Goal: Find specific page/section: Find specific page/section

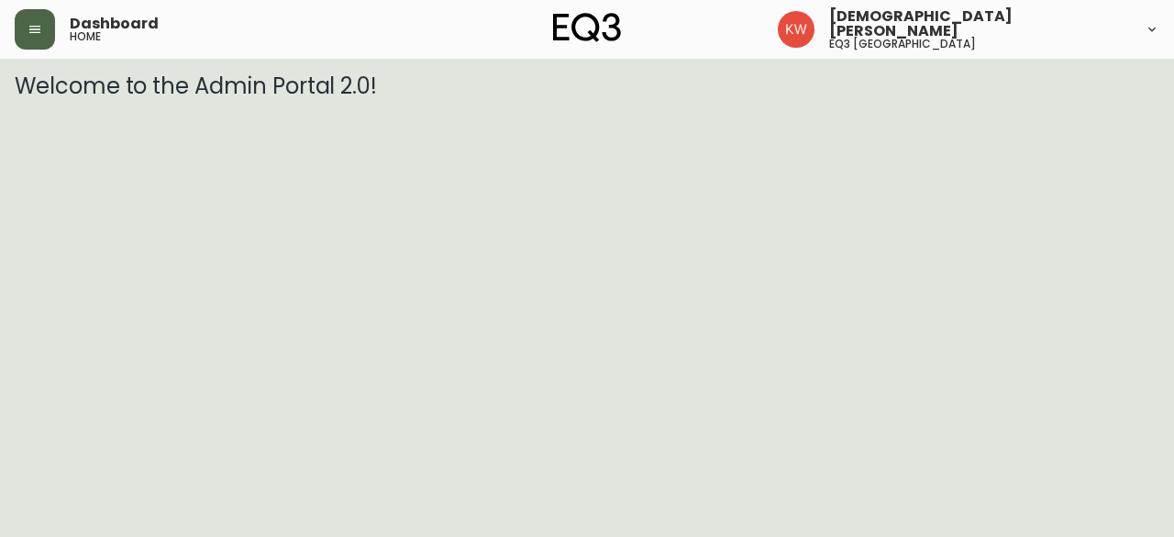
click at [33, 27] on icon "button" at bounding box center [35, 29] width 15 height 15
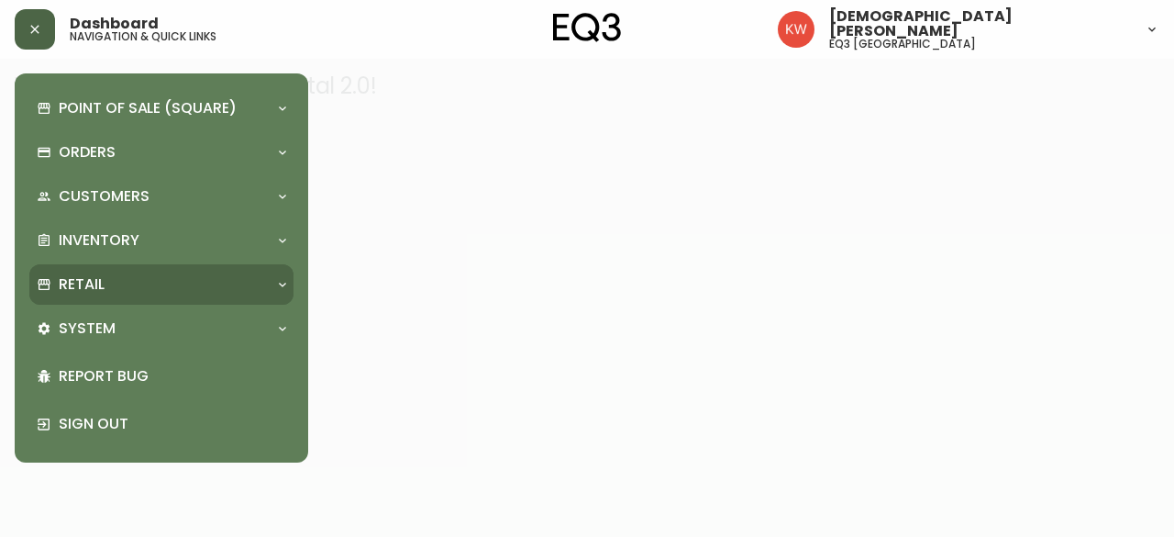
click at [196, 284] on div "Retail" at bounding box center [152, 284] width 231 height 20
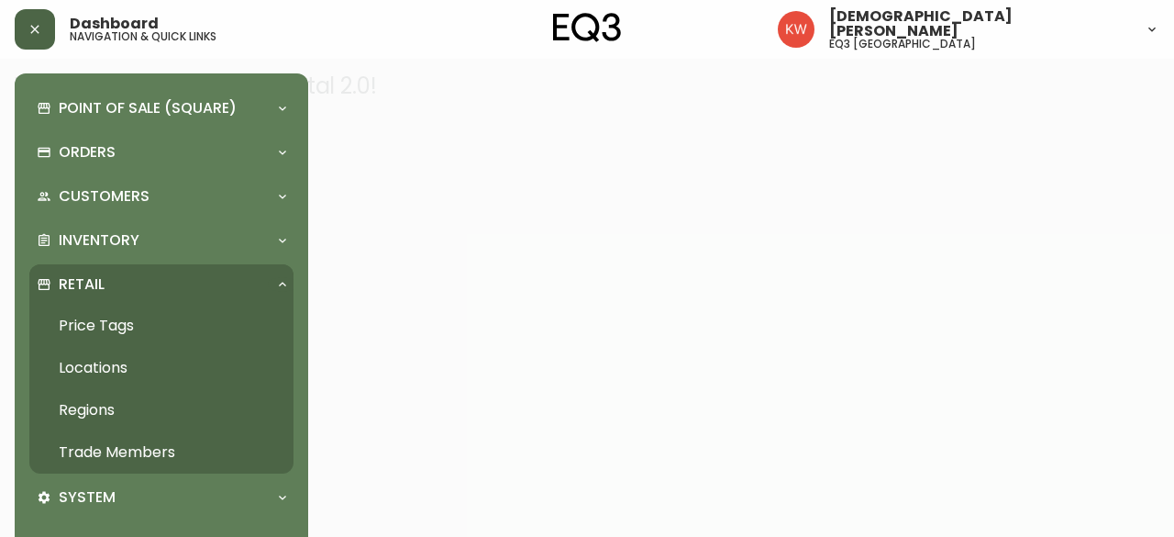
click at [163, 447] on link "Trade Members" at bounding box center [161, 452] width 264 height 42
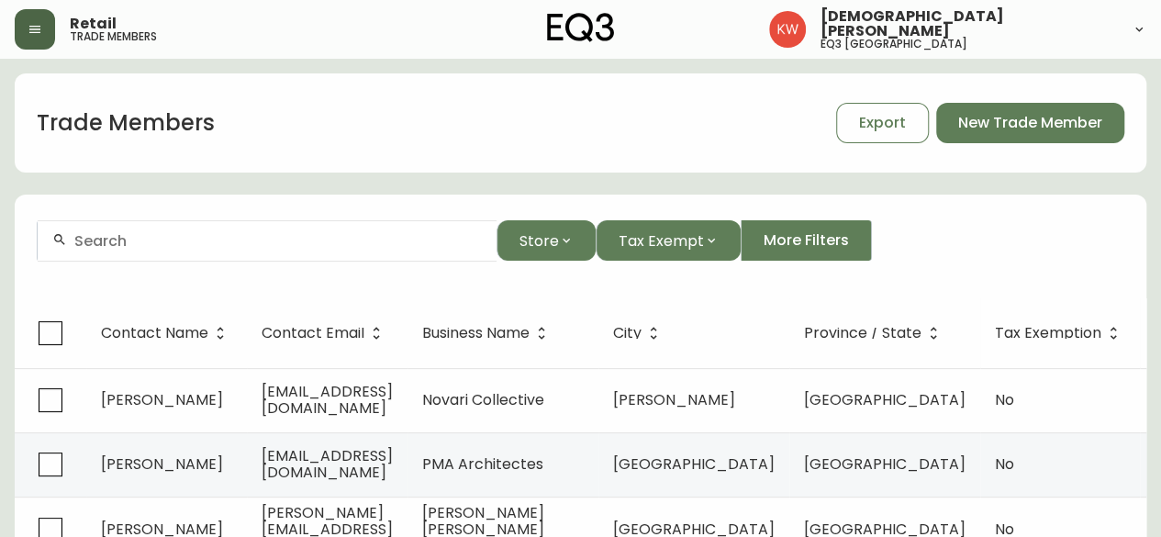
click at [368, 250] on div at bounding box center [267, 240] width 459 height 41
drag, startPoint x: 368, startPoint y: 250, endPoint x: 111, endPoint y: 243, distance: 257.0
click at [111, 243] on div "[PERSON_NAME]" at bounding box center [267, 240] width 459 height 41
click at [186, 245] on input "[PERSON_NAME]" at bounding box center [277, 240] width 407 height 17
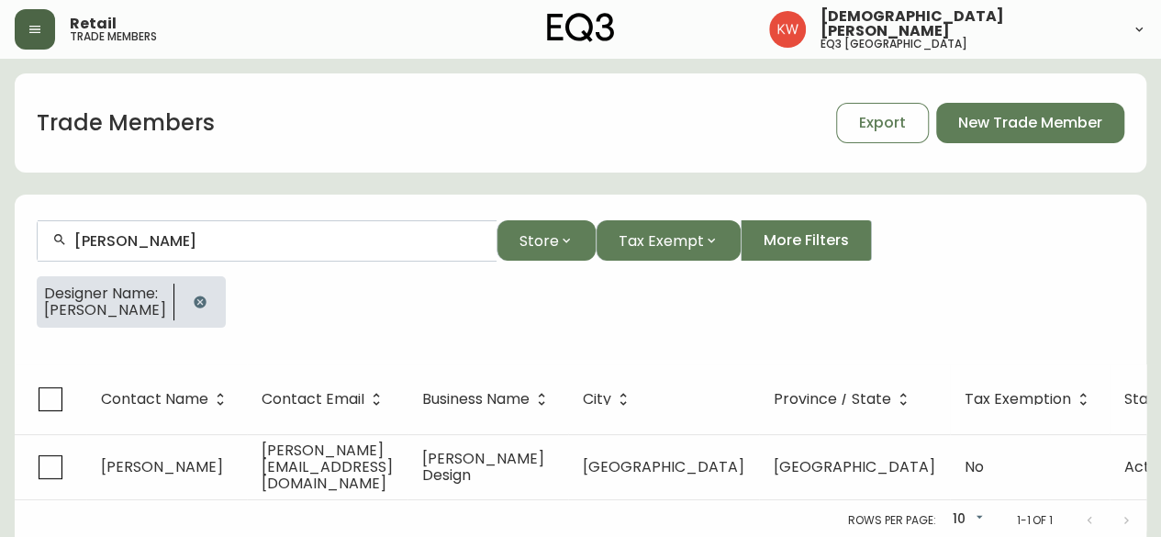
type input "[PERSON_NAME]"
click at [196, 296] on icon "button" at bounding box center [200, 301] width 12 height 12
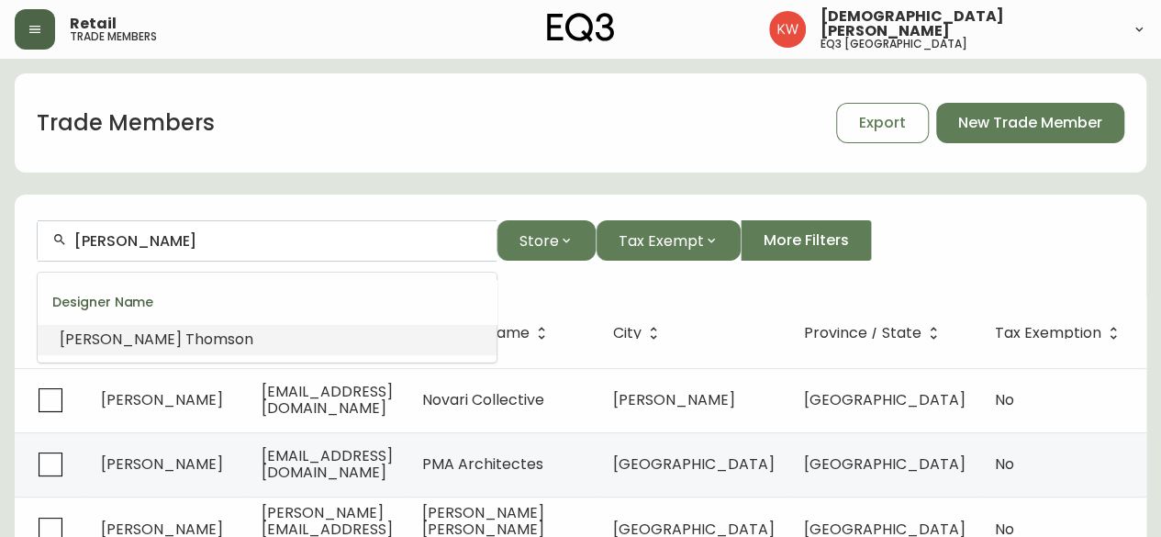
drag, startPoint x: 229, startPoint y: 245, endPoint x: 50, endPoint y: 224, distance: 181.1
click at [50, 224] on div "[PERSON_NAME]" at bounding box center [267, 240] width 459 height 41
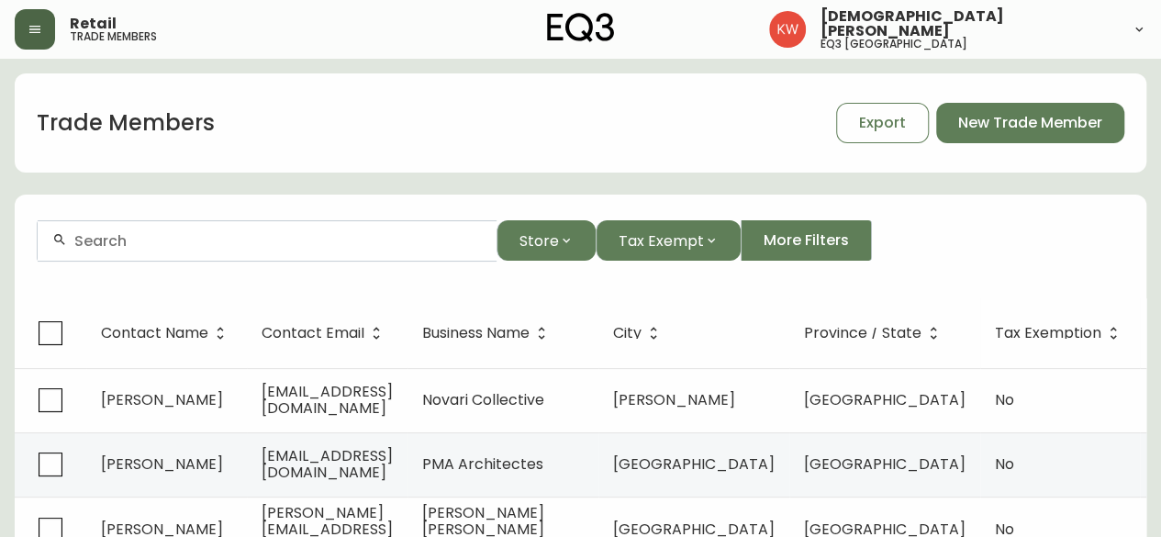
click at [149, 232] on input "text" at bounding box center [277, 240] width 407 height 17
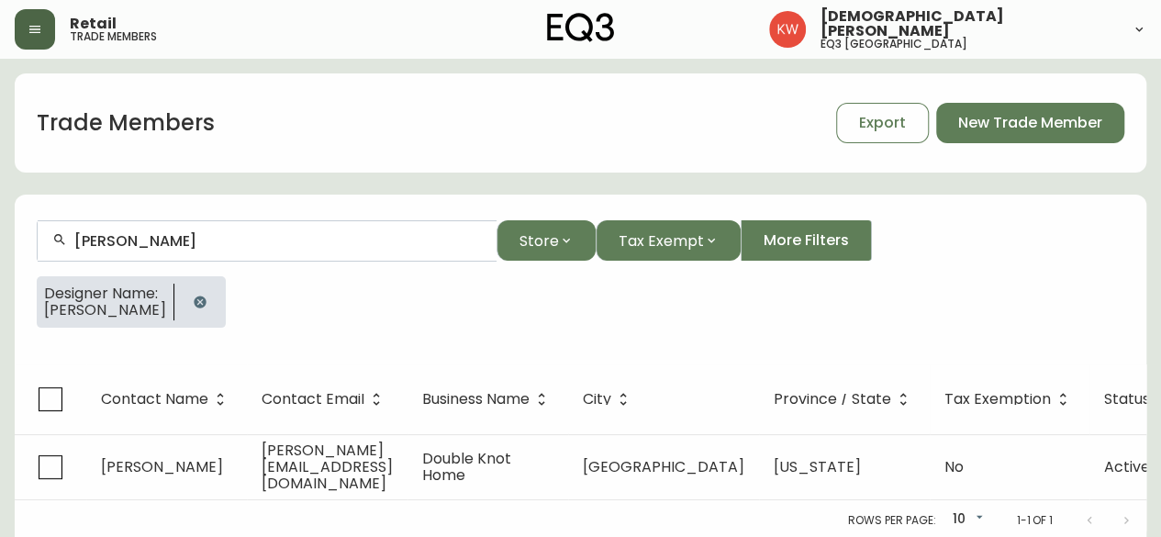
type input "[PERSON_NAME]"
click at [185, 300] on button "button" at bounding box center [200, 302] width 37 height 37
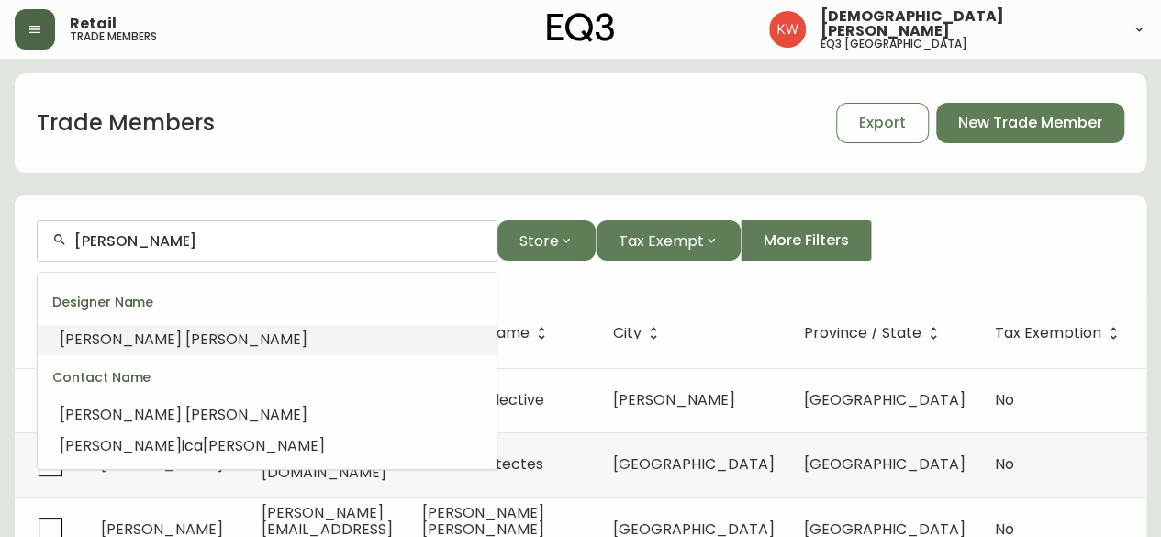
drag, startPoint x: 217, startPoint y: 234, endPoint x: 66, endPoint y: 228, distance: 151.5
click at [66, 228] on div "[PERSON_NAME]" at bounding box center [267, 240] width 459 height 41
